Goal: Information Seeking & Learning: Learn about a topic

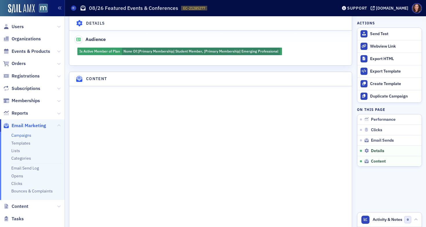
scroll to position [694, 0]
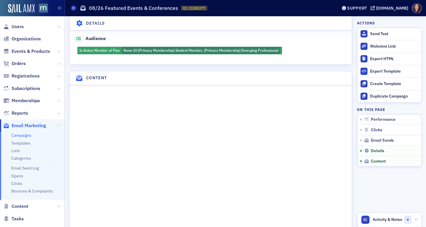
click at [23, 134] on link "Campaigns" at bounding box center [21, 134] width 20 height 5
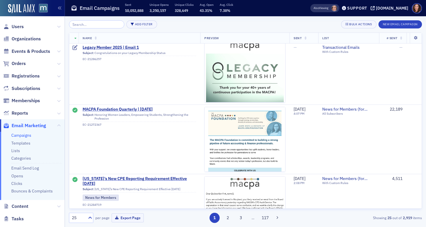
scroll to position [181, 0]
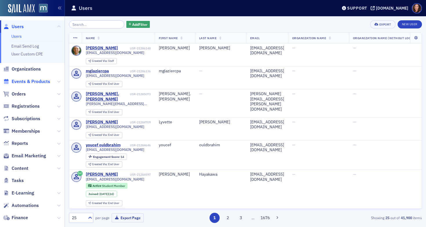
click at [34, 81] on span "Events & Products" at bounding box center [31, 81] width 39 height 6
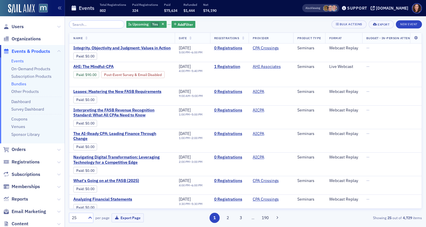
click at [19, 86] on link "Bundles" at bounding box center [18, 83] width 15 height 5
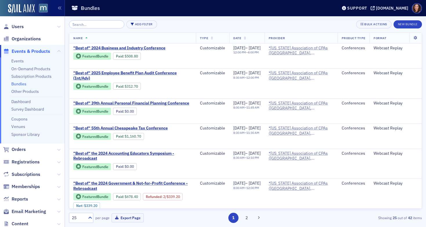
click at [94, 26] on input "search" at bounding box center [96, 24] width 55 height 8
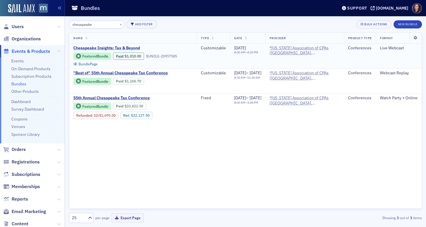
type input "chesapeake"
click at [94, 48] on span "Chesapeake Insights: Tax & Beyond" at bounding box center [121, 48] width 97 height 5
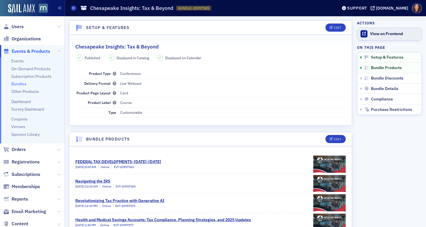
click at [381, 36] on div "View on Frontend" at bounding box center [394, 33] width 49 height 5
click at [18, 60] on link "Events" at bounding box center [17, 60] width 12 height 5
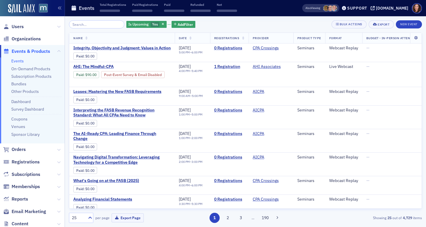
click at [92, 22] on input "search" at bounding box center [96, 24] width 55 height 8
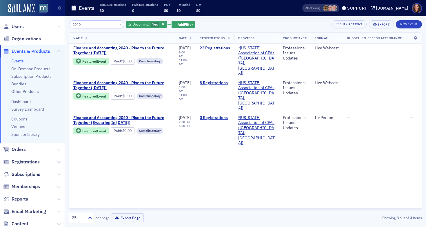
type input "2040"
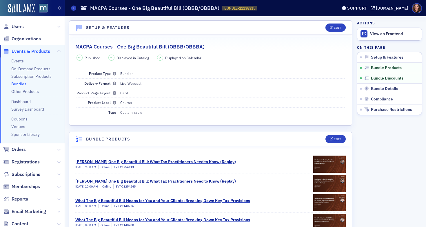
scroll to position [112, 0]
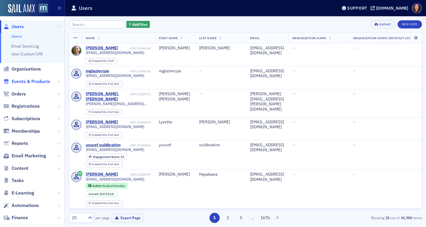
click at [29, 81] on span "Events & Products" at bounding box center [31, 81] width 39 height 6
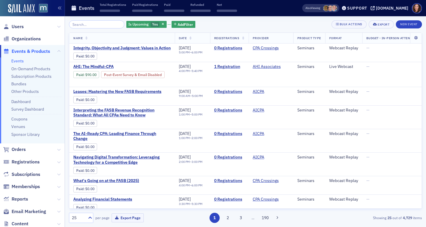
click at [101, 26] on input "search" at bounding box center [96, 24] width 55 height 8
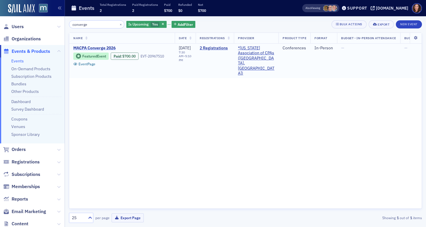
type input "converge"
click at [104, 47] on span "MACPA Converge 2026" at bounding box center [121, 48] width 97 height 5
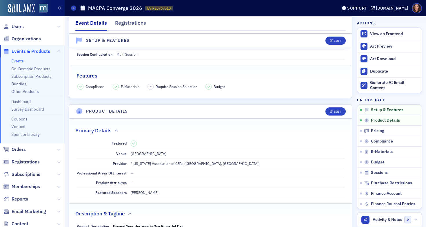
scroll to position [113, 0]
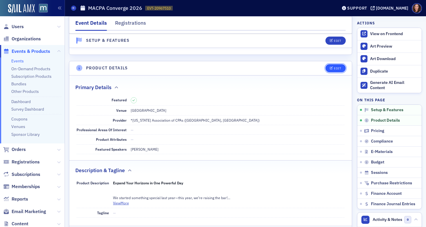
click at [334, 67] on div "Edit" at bounding box center [337, 68] width 7 height 3
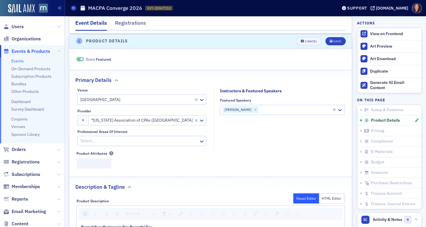
scroll to position [140, 0]
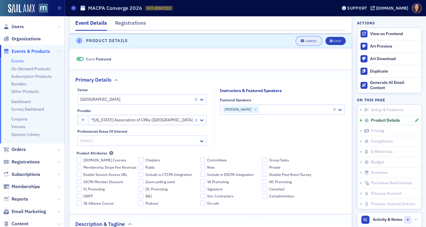
click at [305, 42] on div "Cancel" at bounding box center [311, 40] width 12 height 3
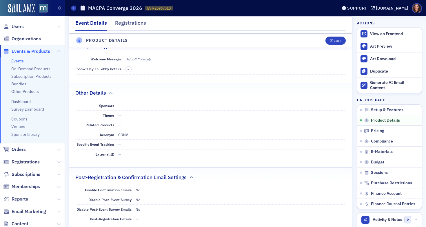
scroll to position [400, 0]
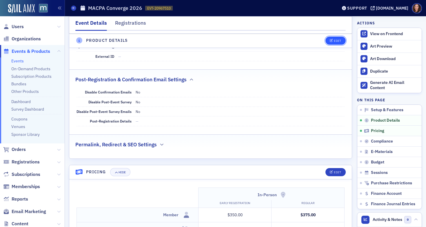
click at [334, 40] on div "Edit" at bounding box center [337, 40] width 7 height 3
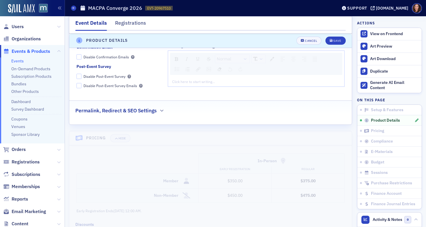
scroll to position [743, 0]
click at [302, 42] on button "Cancel" at bounding box center [309, 41] width 25 height 8
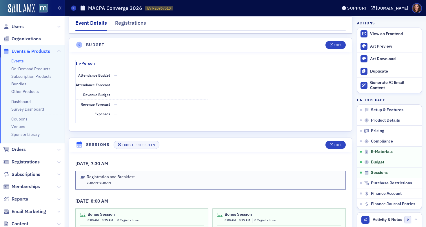
scroll to position [881, 0]
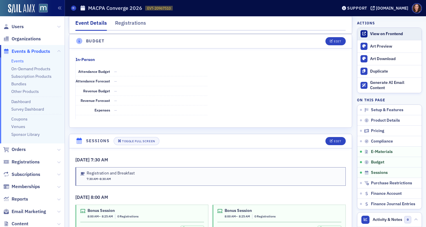
click at [376, 34] on div "View on Frontend" at bounding box center [394, 33] width 49 height 5
click at [14, 63] on link "Events" at bounding box center [17, 60] width 12 height 5
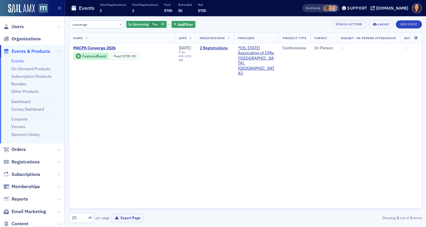
click at [81, 26] on input "converge" at bounding box center [96, 24] width 55 height 8
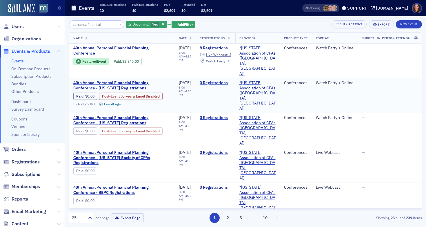
scroll to position [48, 0]
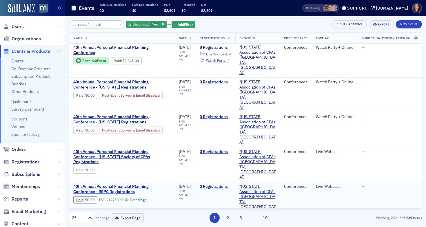
type input "personal financial"
click at [115, 184] on span "40th Annual Personal Financial Planning Conference - BEPC Registrations" at bounding box center [121, 189] width 97 height 10
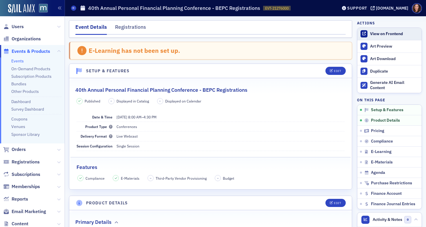
click at [376, 33] on div "View on Frontend" at bounding box center [394, 33] width 49 height 5
click at [17, 62] on link "Events" at bounding box center [17, 60] width 12 height 5
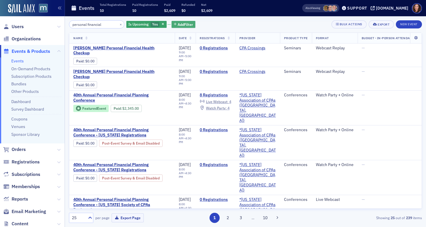
click at [178, 23] on span "Add Filter" at bounding box center [185, 24] width 15 height 5
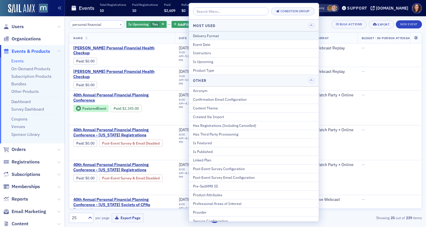
click at [230, 37] on div "Delivery Format" at bounding box center [254, 35] width 122 height 5
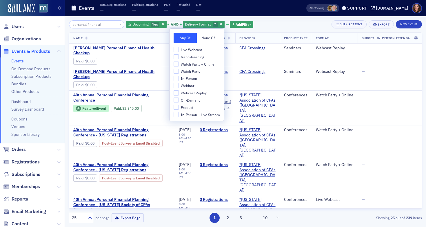
click at [195, 52] on div "Live Webcast Nano-learning Watch Party + Online Watch Party In-Person Webinar W…" at bounding box center [197, 82] width 46 height 70
click at [176, 49] on input "Live Webcast" at bounding box center [176, 49] width 5 height 5
checkbox input "true"
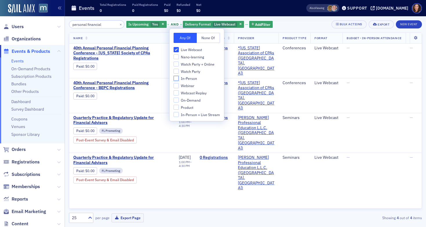
click at [178, 79] on input "In-Person" at bounding box center [176, 78] width 5 height 5
checkbox input "true"
click at [177, 71] on input "Watch Party" at bounding box center [176, 71] width 5 height 5
checkbox input "true"
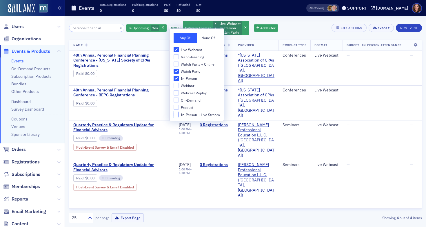
click at [175, 114] on input "In-Person + Live Stream" at bounding box center [176, 114] width 5 height 5
checkbox input "true"
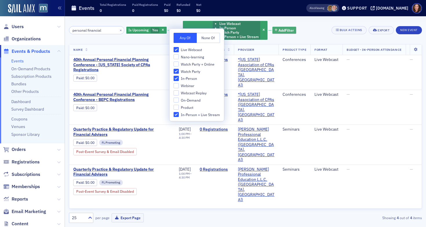
click at [279, 30] on span "Add Filter" at bounding box center [286, 30] width 15 height 5
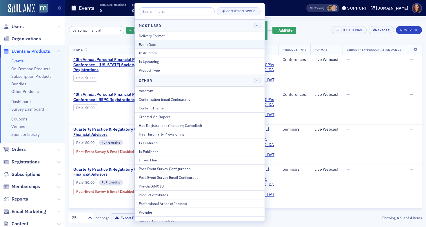
click at [190, 42] on div "Event Date" at bounding box center [200, 44] width 122 height 5
select select "7"
select select "2025"
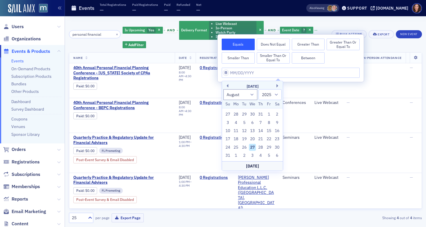
click at [313, 57] on button "Between" at bounding box center [308, 58] width 33 height 12
select select "7"
select select "2025"
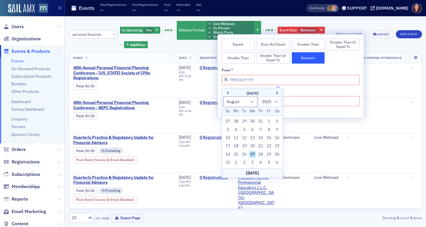
click at [255, 172] on div "Today" at bounding box center [252, 172] width 61 height 9
type input "08/27/2025"
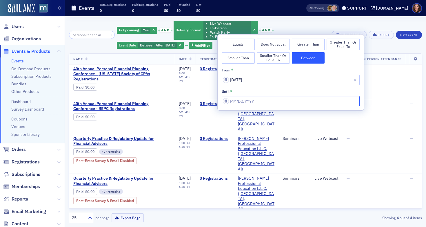
click at [269, 103] on input "from *" at bounding box center [291, 101] width 138 height 10
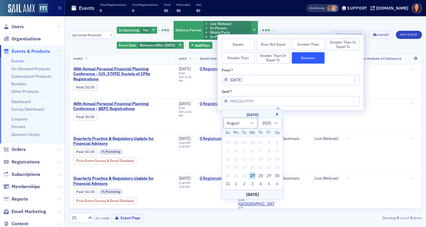
click at [279, 113] on button "Next Month" at bounding box center [278, 113] width 3 height 3
select select "8"
click at [278, 168] on div "27" at bounding box center [277, 167] width 7 height 7
type input "09/27/2025"
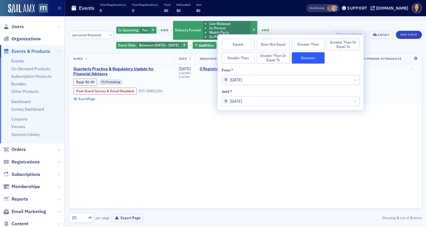
click at [379, 81] on td "—" at bounding box center [374, 84] width 63 height 40
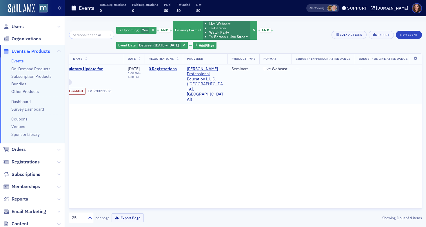
scroll to position [0, 63]
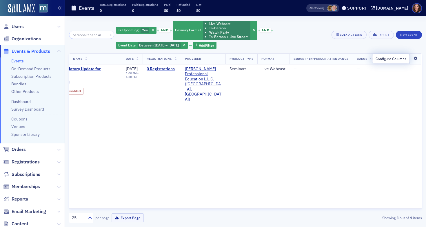
click at [414, 58] on icon at bounding box center [416, 58] width 12 height 3
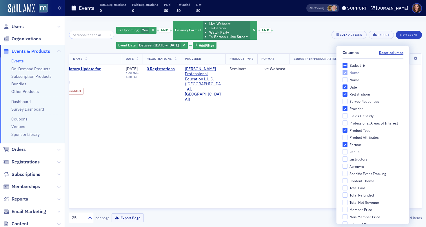
click at [354, 65] on div "Budget" at bounding box center [355, 65] width 11 height 5
click at [348, 65] on input "Budget" at bounding box center [344, 65] width 5 height 5
checkbox input "true"
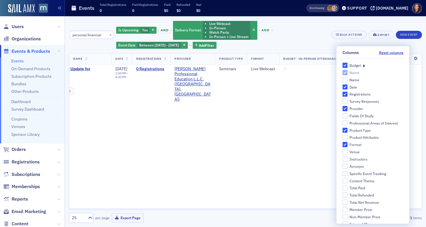
click at [363, 64] on icon at bounding box center [364, 65] width 2 height 5
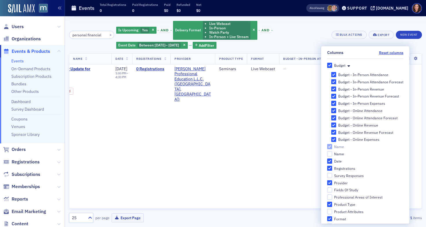
click at [331, 81] on input "Budget - In-Person Attendance Forecast" at bounding box center [333, 81] width 5 height 5
checkbox input "false"
click at [331, 88] on input "Budget - In-Person Revenue" at bounding box center [333, 88] width 5 height 5
checkbox input "false"
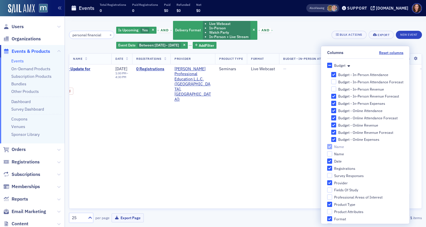
click at [331, 100] on div "Budget - In-Person Attendance Budget - In-Person Attendance Forecast Budget - I…" at bounding box center [367, 107] width 72 height 70
click at [331, 96] on input "Budget - In-Person Revenue Forecast" at bounding box center [333, 96] width 5 height 5
checkbox input "false"
click at [332, 102] on input "Budget - In-Person Expenses" at bounding box center [333, 103] width 5 height 5
checkbox input "false"
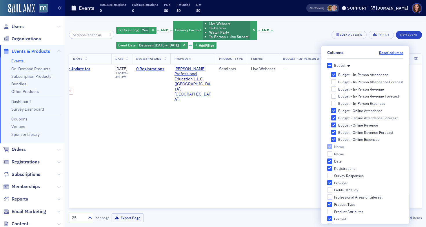
click at [332, 110] on input "Budget - Online Attendance" at bounding box center [333, 110] width 5 height 5
click at [332, 109] on input "Budget - Online Attendance" at bounding box center [333, 110] width 5 height 5
checkbox input "true"
click at [331, 116] on input "Budget - Online Attendance Forecast" at bounding box center [333, 117] width 5 height 5
checkbox input "false"
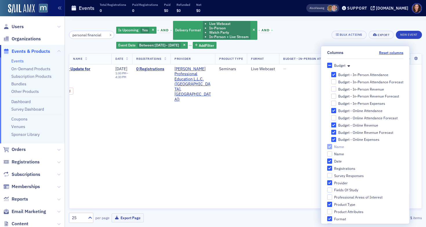
click at [331, 125] on input "Budget - Online Revenue" at bounding box center [333, 124] width 5 height 5
checkbox input "false"
click at [331, 132] on input "Budget - Online Revenue Forecast" at bounding box center [333, 132] width 5 height 5
checkbox input "false"
click at [331, 139] on input "Budget - Online Expenses" at bounding box center [333, 139] width 5 height 5
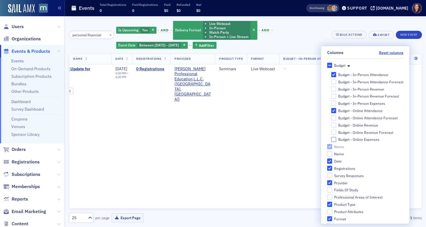
checkbox input "false"
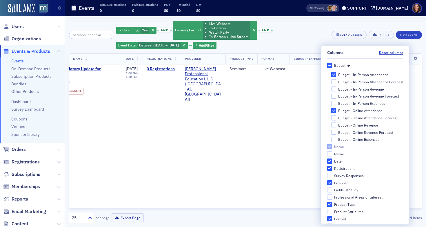
click at [282, 129] on div "Name Date Registrations Provider Product Type Format Budget - In-Person Attenda…" at bounding box center [245, 130] width 353 height 155
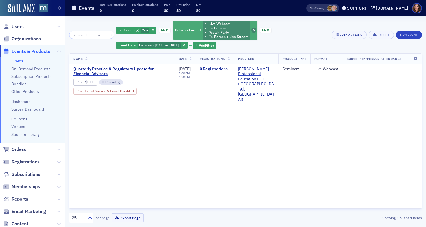
click at [251, 30] on span "button" at bounding box center [253, 30] width 5 height 5
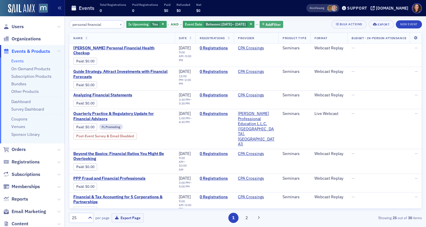
click at [280, 24] on span "Add Filter" at bounding box center [273, 24] width 15 height 5
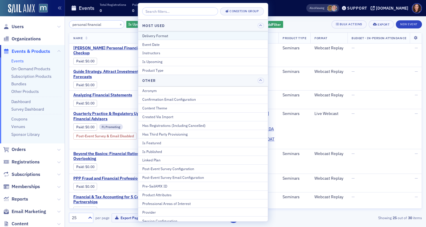
click at [213, 35] on div "Delivery Format" at bounding box center [203, 35] width 122 height 5
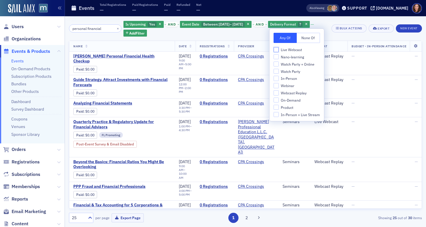
click at [276, 49] on input "Live Webcast" at bounding box center [276, 49] width 5 height 5
checkbox input "true"
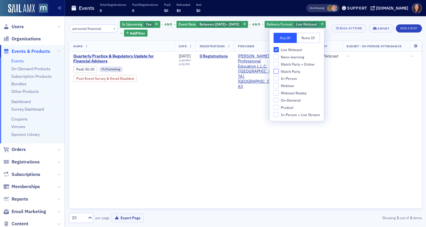
click at [277, 70] on input "Watch Party" at bounding box center [276, 71] width 5 height 5
checkbox input "true"
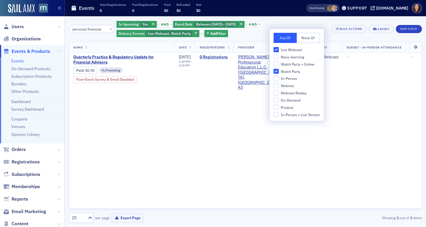
click at [279, 81] on label "In-Person" at bounding box center [297, 78] width 46 height 5
click at [279, 81] on input "In-Person" at bounding box center [276, 78] width 5 height 5
checkbox input "true"
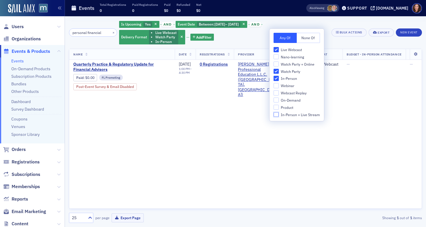
click at [278, 114] on input "In-Person + Live Stream" at bounding box center [276, 114] width 5 height 5
checkbox input "true"
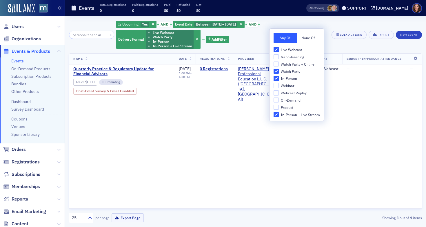
click at [246, 44] on div "Is Upcoming Yes and Event Date Between : 8/27/2025 – 9/27/2025 and Delivery For…" at bounding box center [221, 34] width 211 height 29
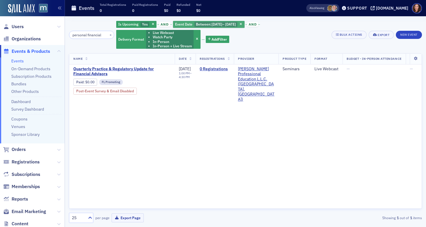
click at [235, 23] on span "9/27/2025" at bounding box center [230, 24] width 11 height 5
select select "7"
select select "2025"
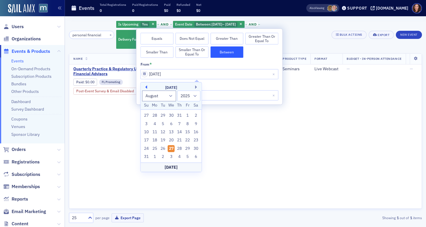
click at [145, 86] on button "Previous Month" at bounding box center [145, 86] width 3 height 3
select select "6"
click at [164, 115] on div "1" at bounding box center [162, 115] width 7 height 7
type input "07/01/2025"
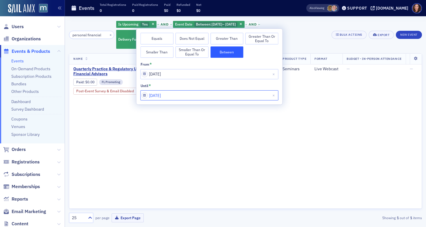
select select "8"
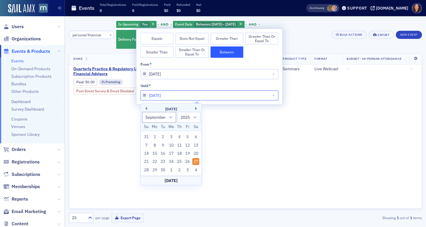
click at [181, 94] on input "09/27/2025" at bounding box center [210, 95] width 138 height 10
click at [173, 179] on div "Today" at bounding box center [171, 179] width 61 height 9
type input "08/27/2025"
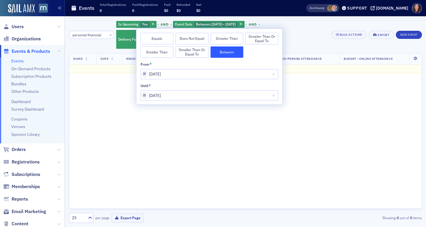
click at [323, 128] on div "Name Date Registrations Provider Product Type Format Budget - In-Person Attenda…" at bounding box center [245, 130] width 353 height 155
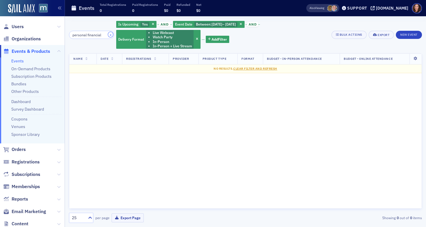
click at [108, 35] on button "×" at bounding box center [110, 34] width 5 height 5
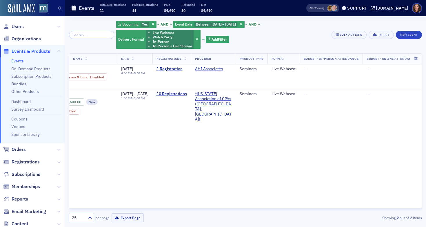
scroll to position [0, 87]
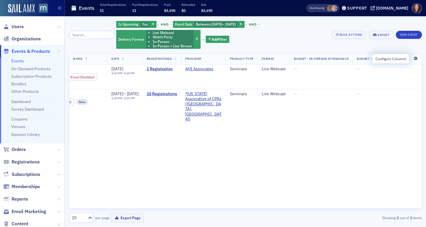
click at [416, 59] on icon at bounding box center [416, 58] width 12 height 3
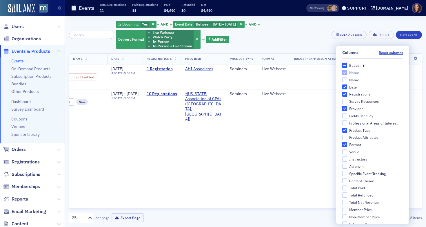
click at [350, 67] on div "Budget" at bounding box center [354, 65] width 11 height 5
click at [348, 67] on input "Budget" at bounding box center [344, 65] width 5 height 5
checkbox input "true"
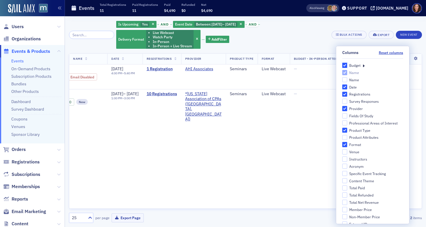
checkbox input "true"
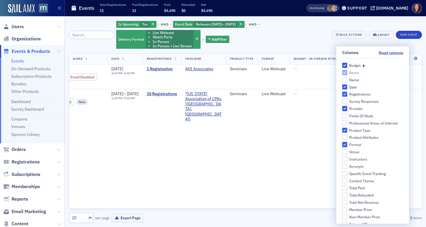
checkbox input "true"
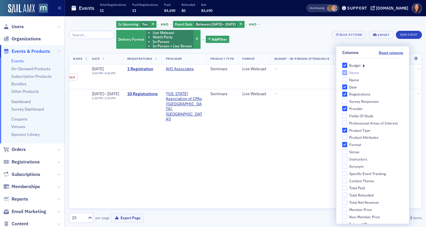
click at [350, 66] on div "Budget" at bounding box center [354, 65] width 11 height 5
click at [348, 66] on input "Budget" at bounding box center [344, 65] width 5 height 5
checkbox input "false"
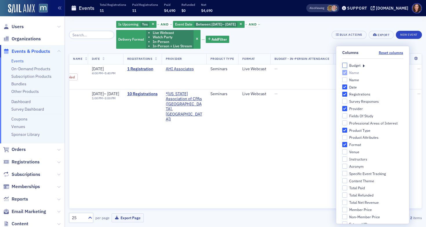
checkbox input "false"
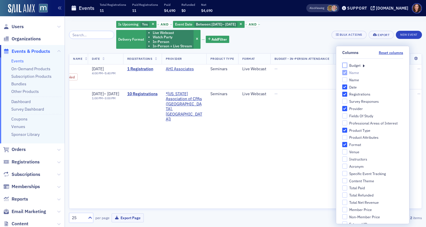
checkbox input "false"
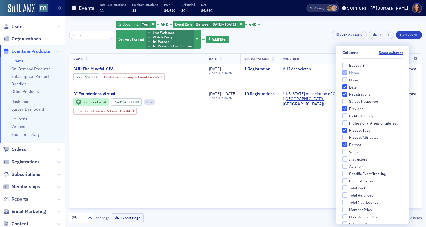
click at [358, 65] on div "Budget" at bounding box center [372, 65] width 61 height 5
click at [363, 65] on icon at bounding box center [364, 65] width 2 height 5
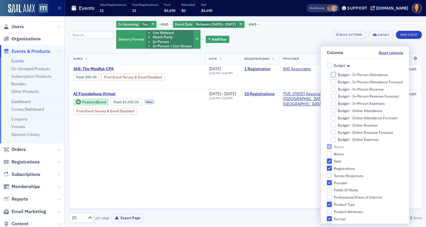
click at [331, 75] on input "Budget - In-Person Attendance" at bounding box center [333, 74] width 5 height 5
checkbox input "true"
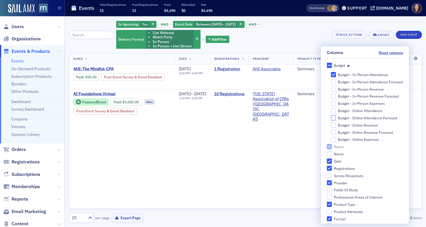
click at [331, 118] on input "Budget - Online Attendance Forecast" at bounding box center [333, 117] width 5 height 5
checkbox input "false"
click at [331, 111] on input "Budget - Online Attendance" at bounding box center [333, 110] width 5 height 5
checkbox input "true"
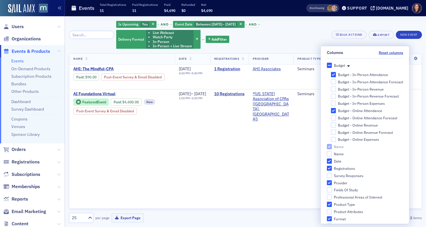
click at [280, 126] on div "Name Date Registrations Provider Product Type Format Budget - In-Person Attenda…" at bounding box center [245, 130] width 353 height 155
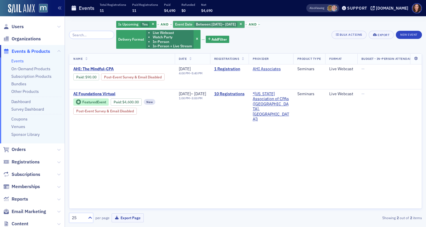
click at [226, 23] on span "[DATE]" at bounding box center [230, 24] width 11 height 5
select select "6"
select select "2025"
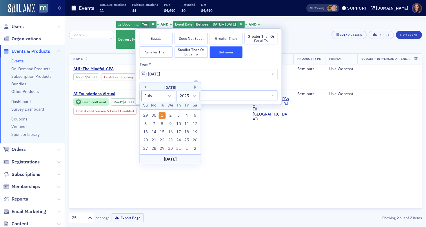
click at [172, 157] on div "Today" at bounding box center [170, 158] width 61 height 9
type input "08/27/2025"
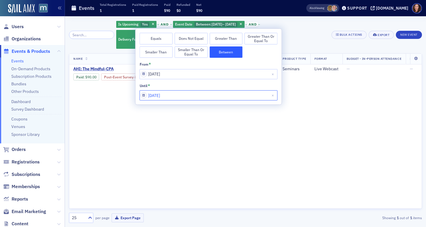
click at [174, 95] on input "08/27/2025" at bounding box center [209, 95] width 138 height 10
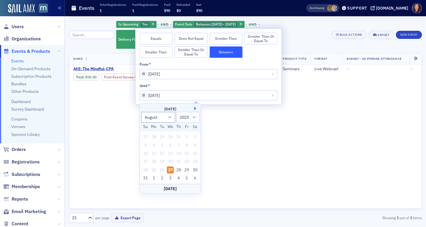
click at [196, 108] on button "Next Month" at bounding box center [196, 108] width 3 height 3
select select "8"
click at [195, 162] on div "27" at bounding box center [195, 161] width 7 height 7
type input "09/27/2025"
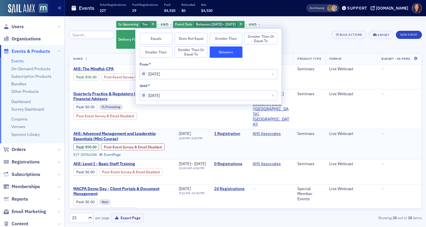
click at [270, 142] on td "AHI Associates" at bounding box center [271, 144] width 45 height 30
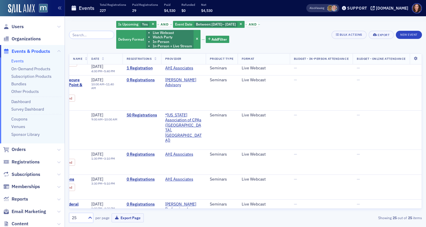
scroll to position [612, 111]
